Goal: Navigation & Orientation: Find specific page/section

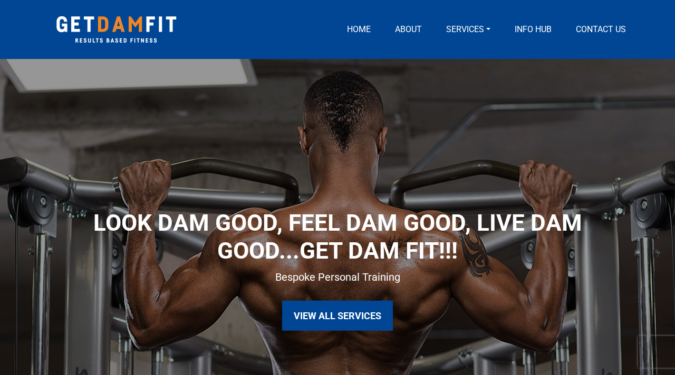
click at [459, 26] on link "Services" at bounding box center [468, 29] width 53 height 13
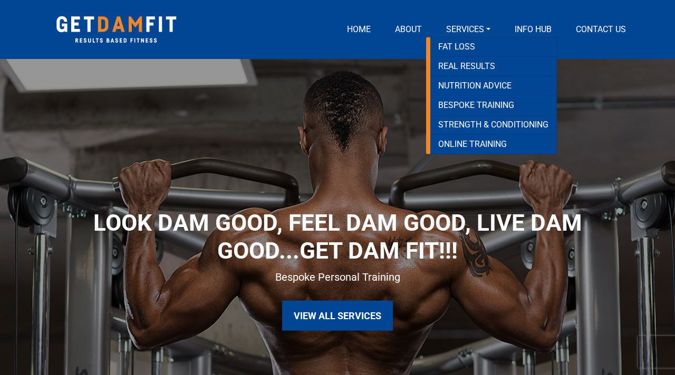
click at [361, 28] on link "Home" at bounding box center [359, 29] width 32 height 13
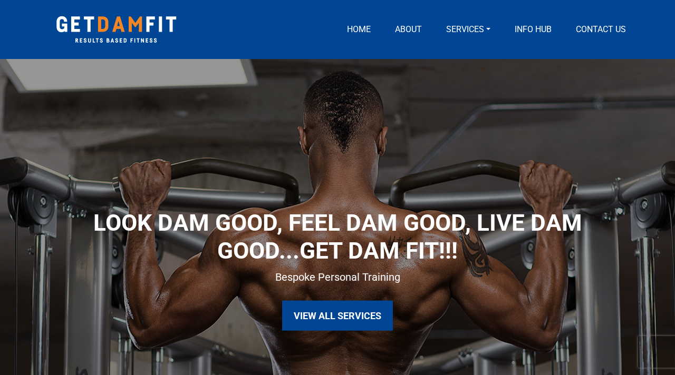
click at [356, 311] on link "View All Services" at bounding box center [337, 316] width 111 height 30
click at [486, 31] on link "Services" at bounding box center [468, 29] width 53 height 13
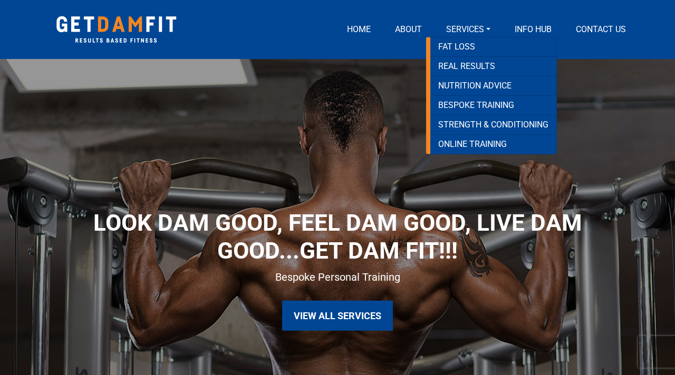
click at [531, 26] on link "Info Hub" at bounding box center [532, 29] width 45 height 13
